Goal: Task Accomplishment & Management: Manage account settings

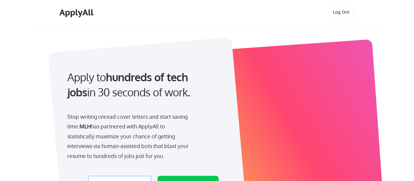
select select ""engineering""
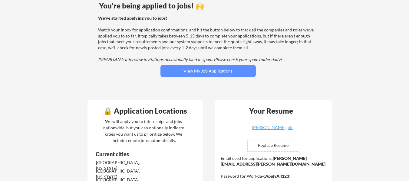
scroll to position [53, 0]
click at [230, 73] on button "View My Job Applications" at bounding box center [208, 71] width 95 height 12
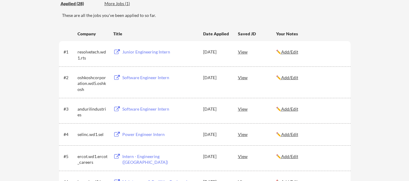
scroll to position [64, 0]
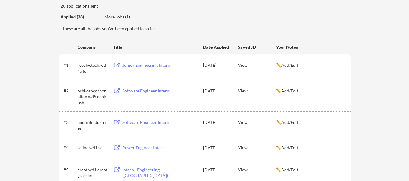
click at [242, 93] on div "View" at bounding box center [257, 90] width 38 height 11
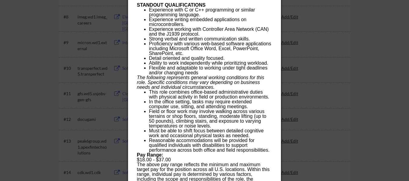
click at [308, 66] on div at bounding box center [204, 90] width 409 height 181
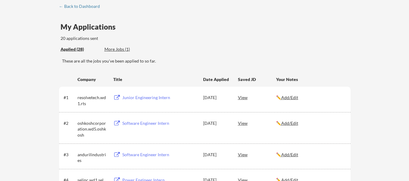
scroll to position [32, 0]
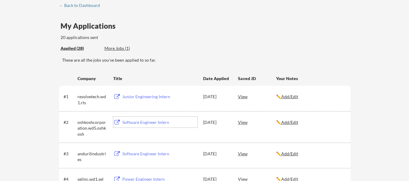
drag, startPoint x: 138, startPoint y: 125, endPoint x: 127, endPoint y: 122, distance: 11.1
click at [127, 122] on div "Software Engineer Intern" at bounding box center [159, 123] width 75 height 6
click at [131, 93] on div "Junior Engineering Intern" at bounding box center [159, 96] width 77 height 11
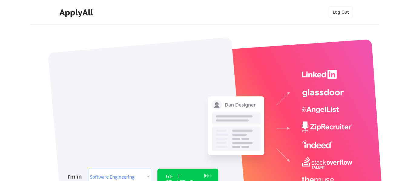
select select ""engineering""
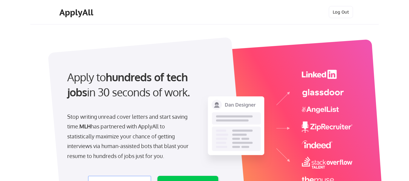
select select ""engineering""
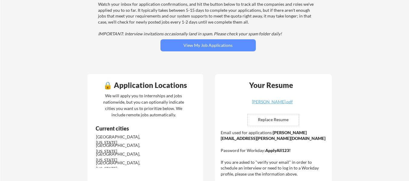
scroll to position [96, 0]
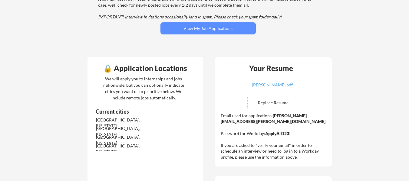
click at [244, 32] on button "View My Job Applications" at bounding box center [208, 28] width 95 height 12
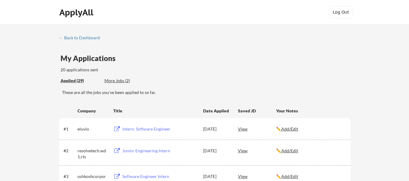
click at [169, 130] on div "Intern: Software Engineer" at bounding box center [159, 129] width 75 height 6
